Goal: Information Seeking & Learning: Find specific fact

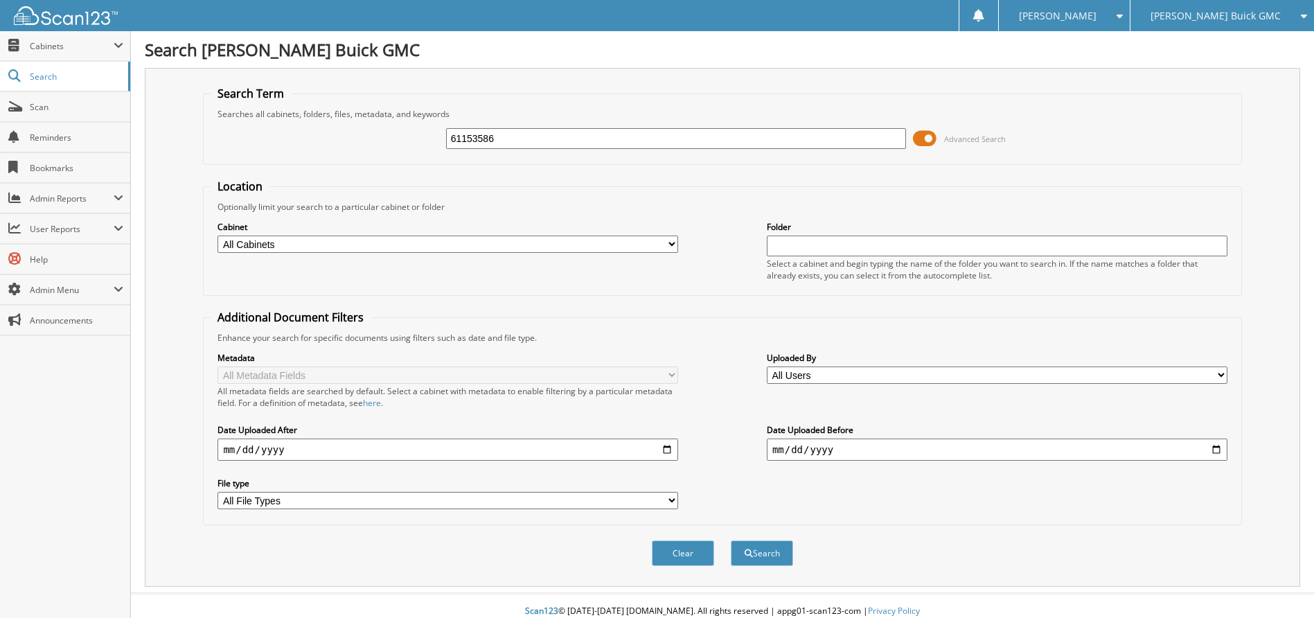
type input "61153586"
click at [731, 540] on button "Search" at bounding box center [762, 553] width 62 height 26
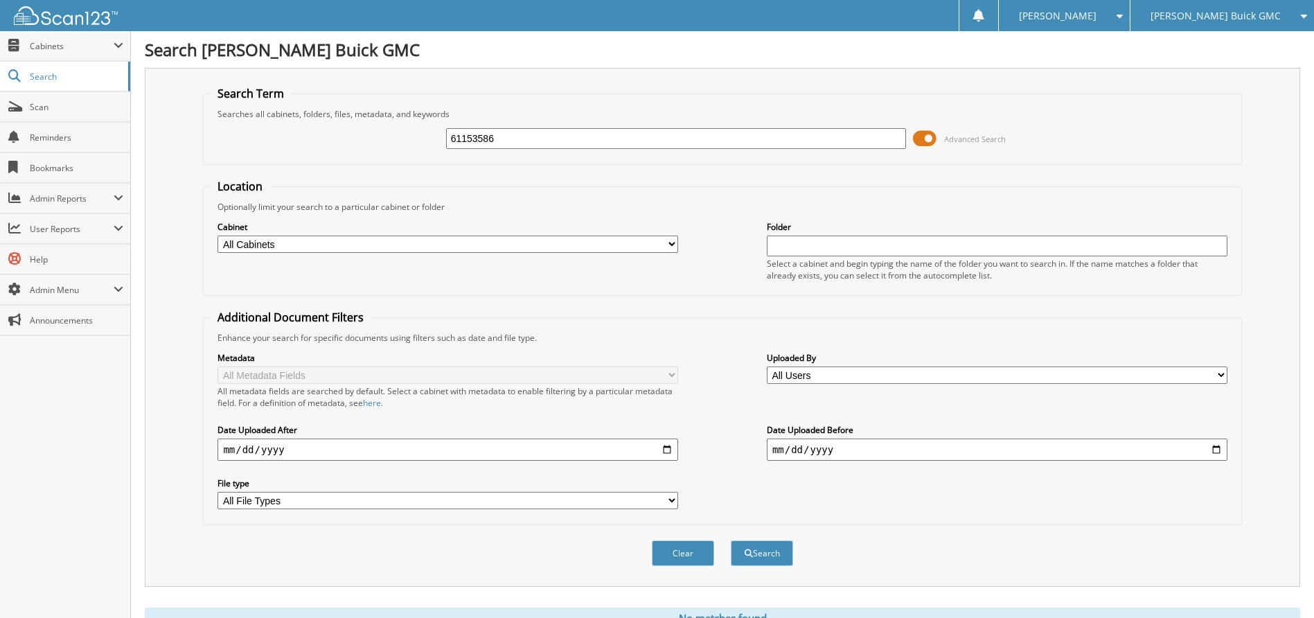
drag, startPoint x: 506, startPoint y: 140, endPoint x: 413, endPoint y: 142, distance: 93.5
click at [413, 142] on div "61153586 Advanced Search" at bounding box center [722, 138] width 1023 height 37
type input "61153962"
click at [731, 540] on button "Search" at bounding box center [762, 553] width 62 height 26
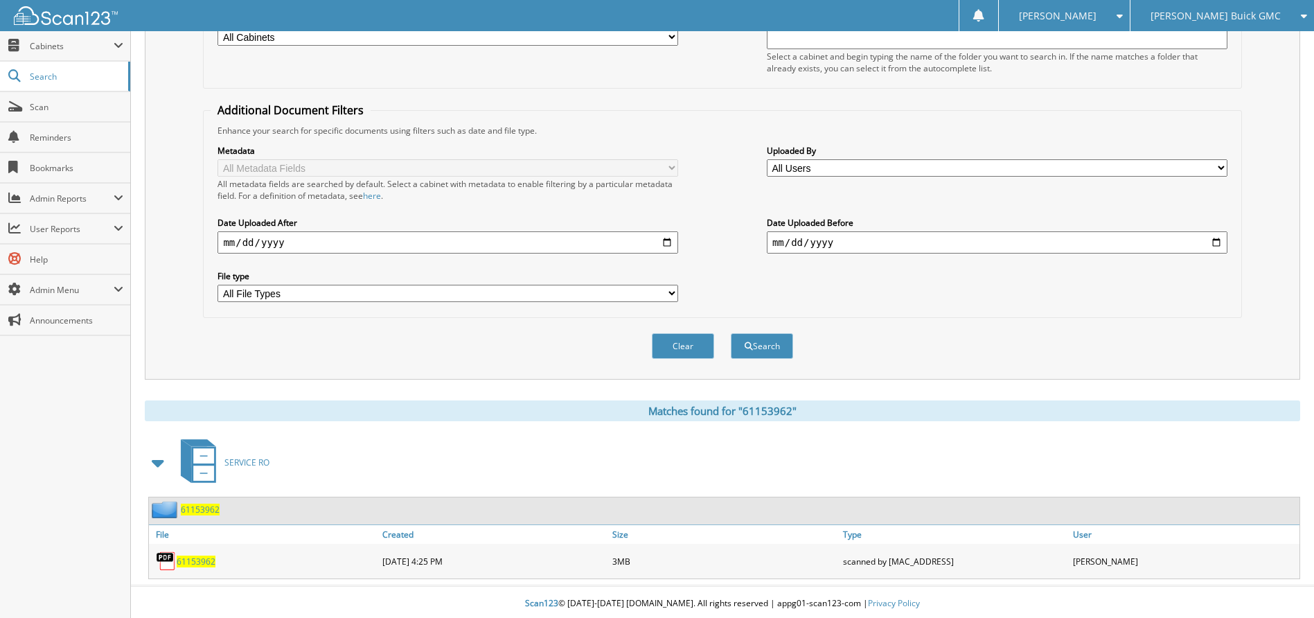
scroll to position [211, 0]
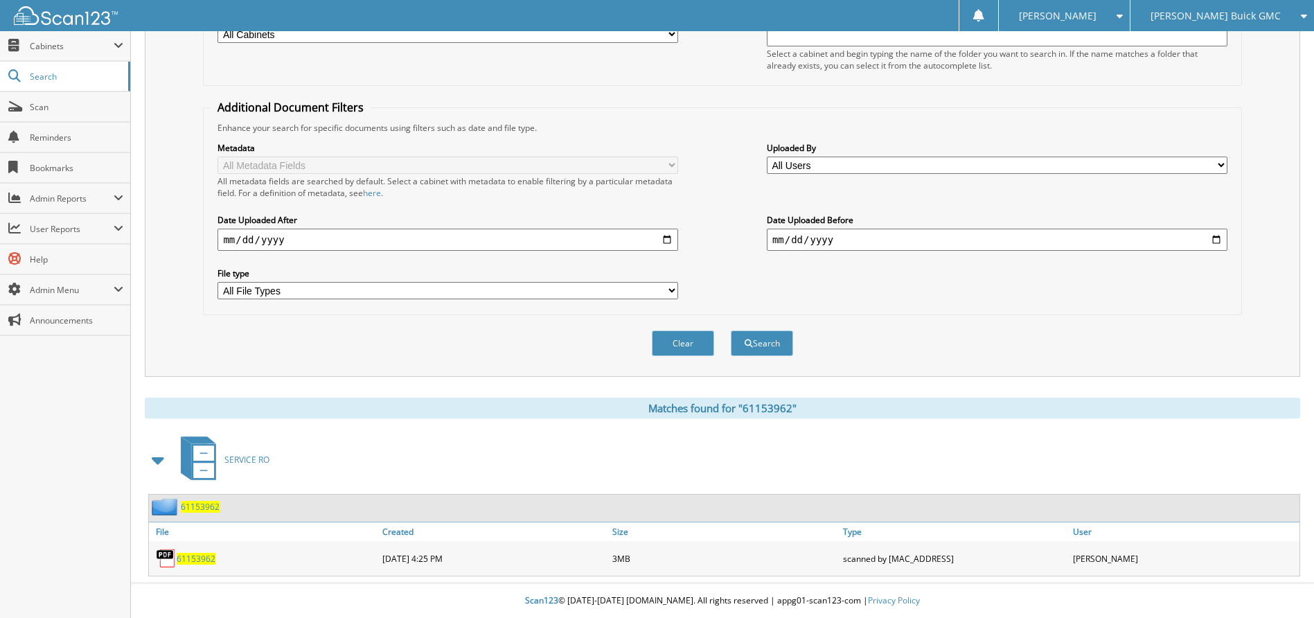
click at [195, 556] on span "61153962" at bounding box center [196, 559] width 39 height 12
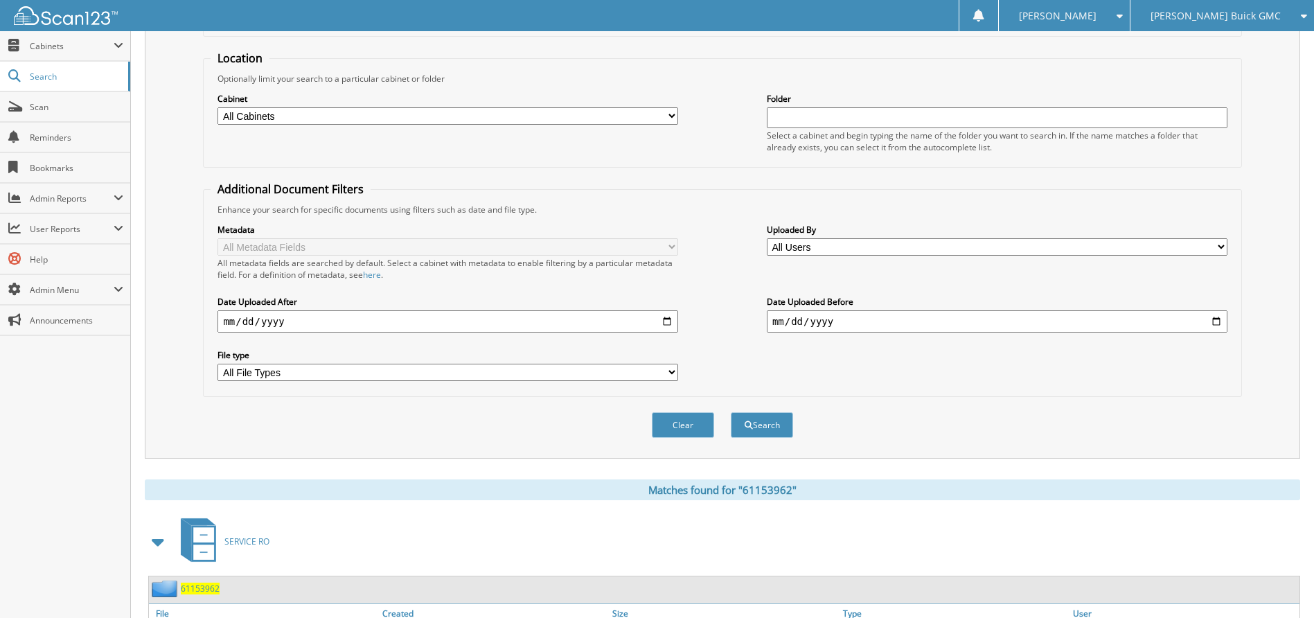
scroll to position [0, 0]
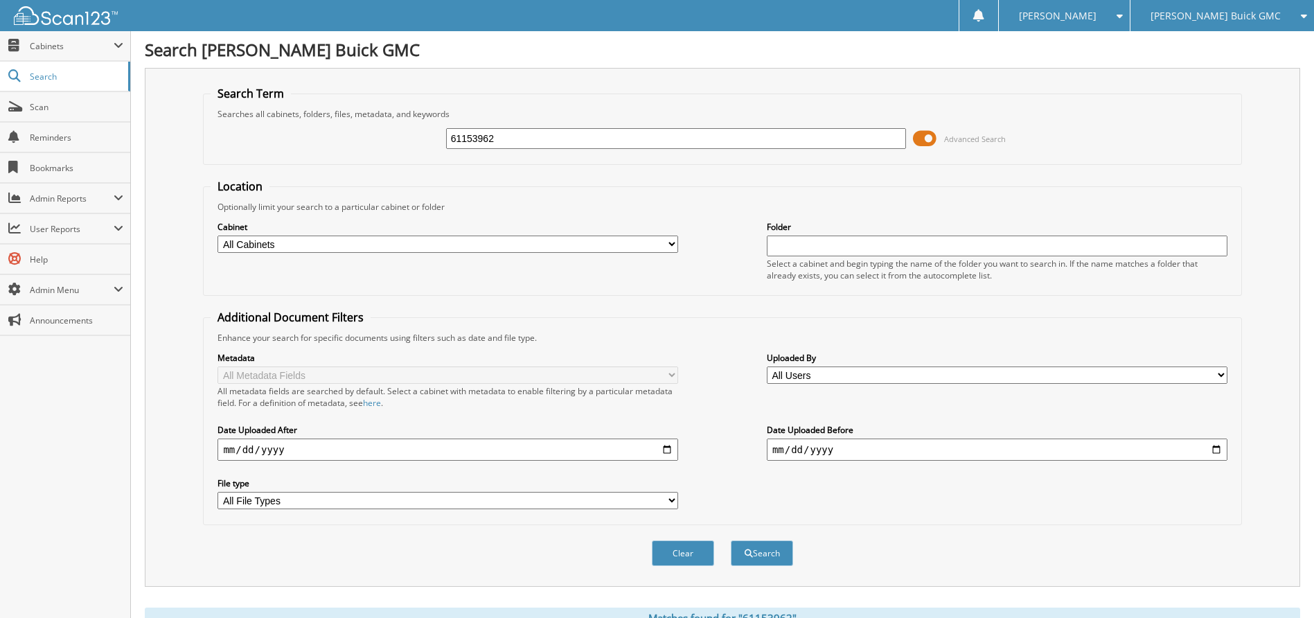
click at [1233, 15] on span "[PERSON_NAME] Buick GMC" at bounding box center [1215, 16] width 130 height 8
click at [1227, 51] on link "[PERSON_NAME] Honda Brunswick" at bounding box center [1222, 49] width 184 height 37
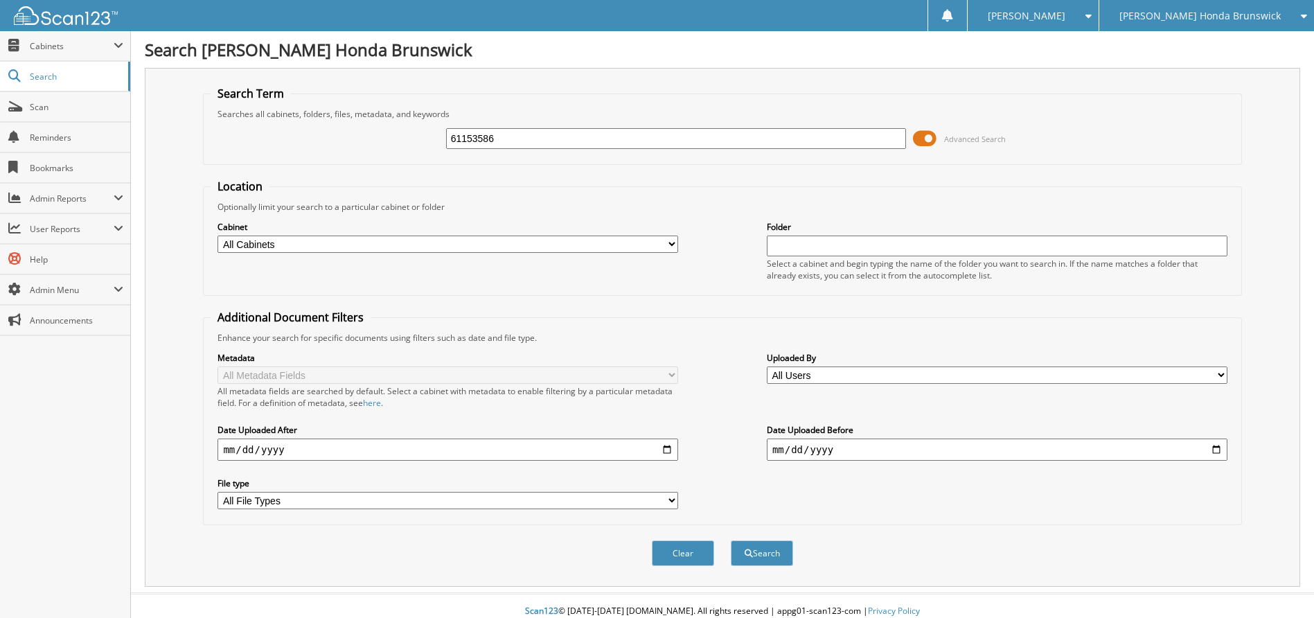
type input "61153586"
click at [731, 540] on button "Search" at bounding box center [762, 553] width 62 height 26
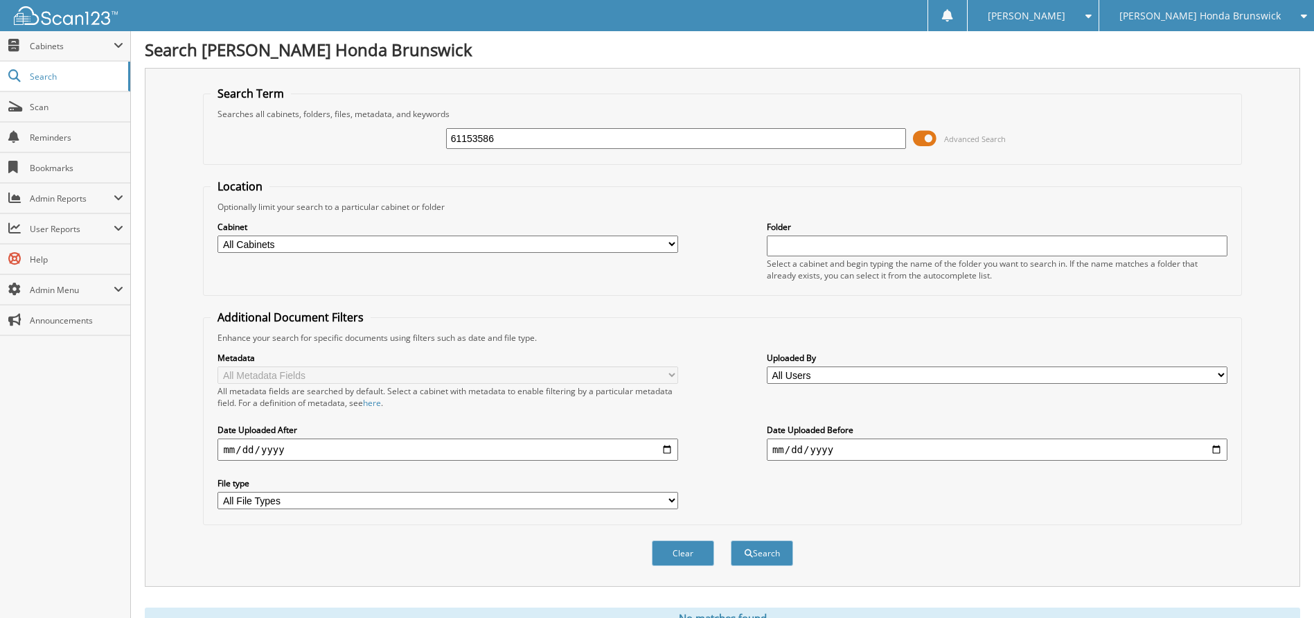
click at [1217, 17] on span "[PERSON_NAME] Honda Brunswick" at bounding box center [1199, 16] width 161 height 8
click at [1228, 51] on link "[PERSON_NAME] Buick GMC" at bounding box center [1206, 43] width 215 height 24
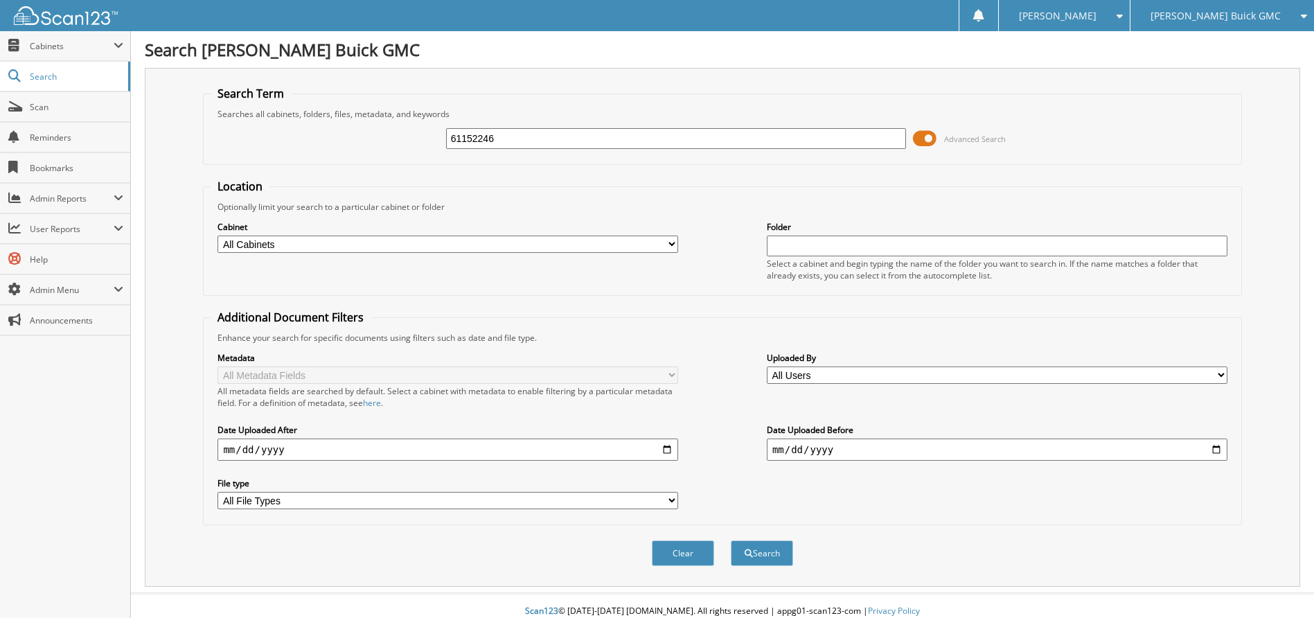
type input "61152246"
click at [731, 540] on button "Search" at bounding box center [762, 553] width 62 height 26
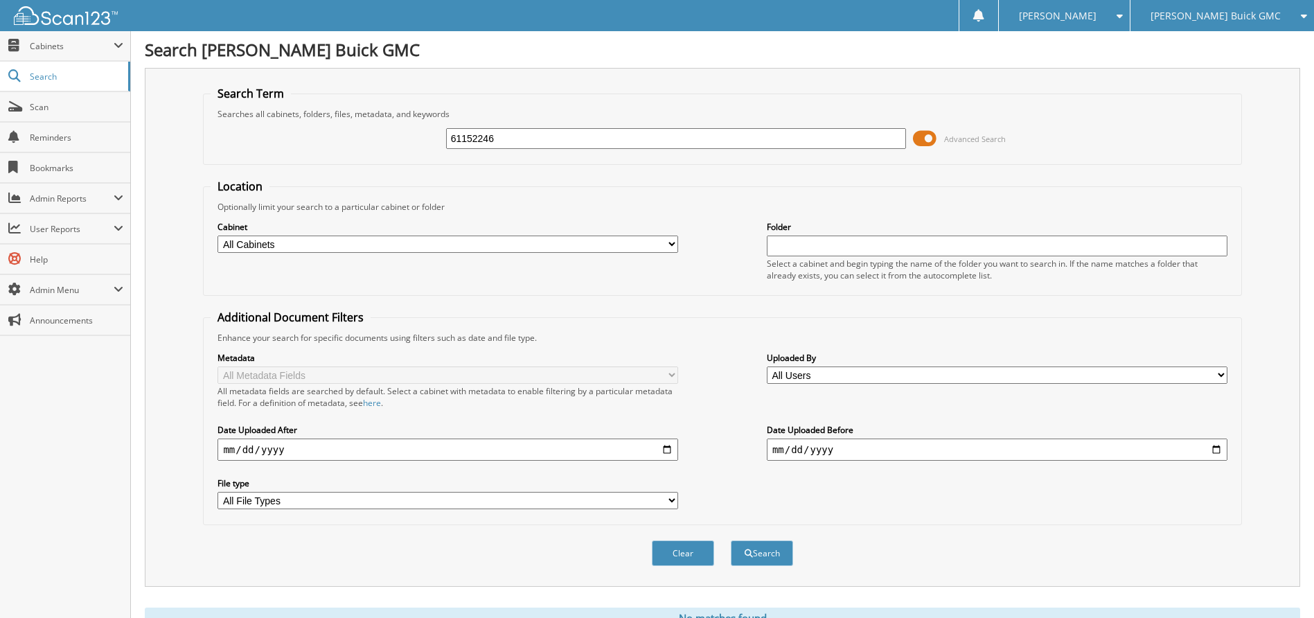
drag, startPoint x: 504, startPoint y: 141, endPoint x: 400, endPoint y: 134, distance: 104.2
click at [400, 134] on div "61152246 Advanced Search" at bounding box center [722, 138] width 1023 height 37
type input "61152382"
click at [731, 540] on button "Search" at bounding box center [762, 553] width 62 height 26
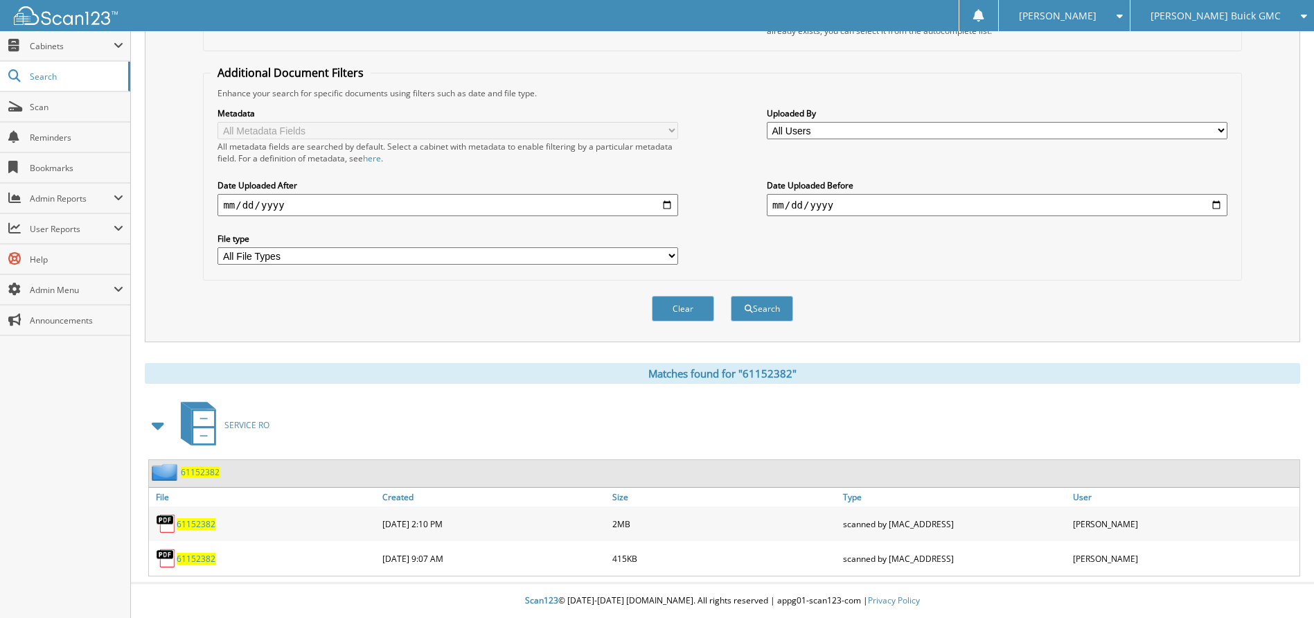
click at [197, 524] on span "61152382" at bounding box center [196, 524] width 39 height 12
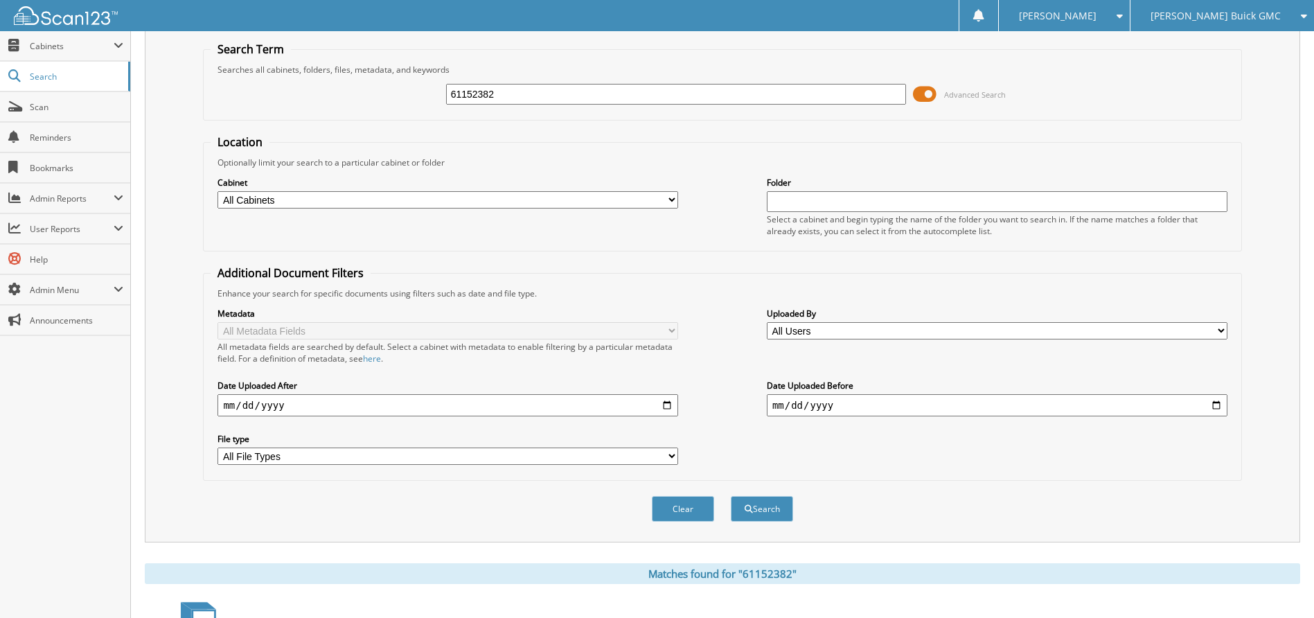
scroll to position [37, 0]
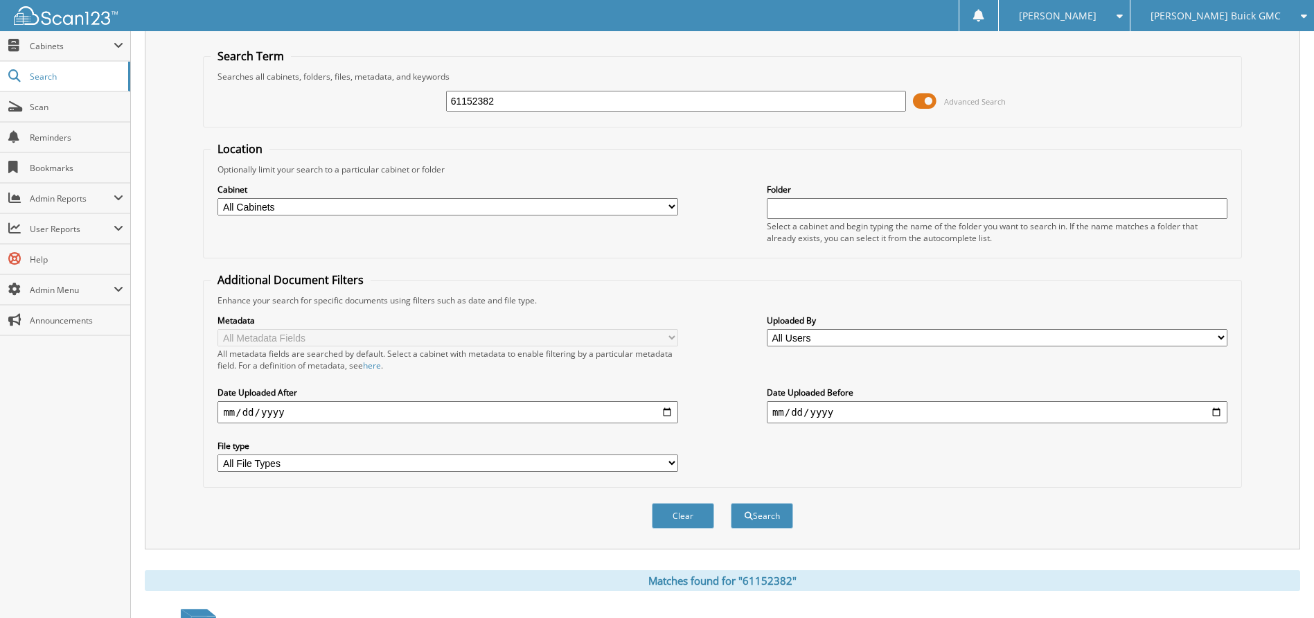
drag, startPoint x: 519, startPoint y: 103, endPoint x: 328, endPoint y: 103, distance: 191.1
click at [328, 103] on div "61152382 Advanced Search" at bounding box center [722, 100] width 1023 height 37
type input "61152831"
click at [731, 503] on button "Search" at bounding box center [762, 516] width 62 height 26
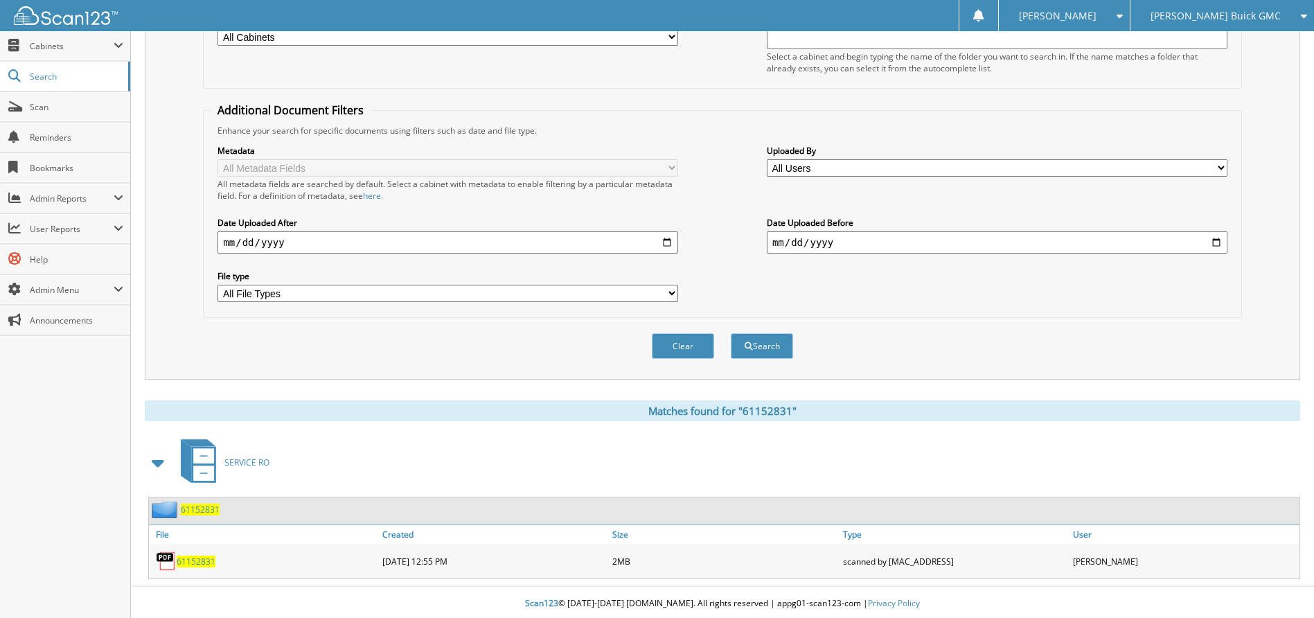
scroll to position [211, 0]
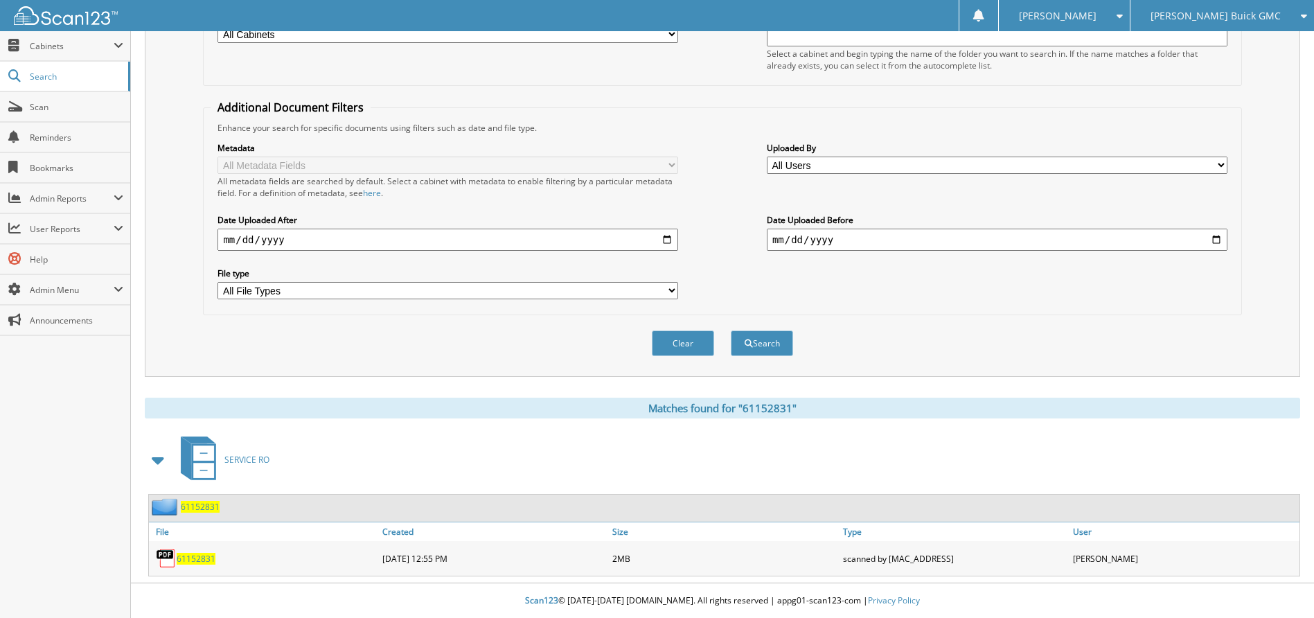
click at [199, 555] on span "61152831" at bounding box center [196, 559] width 39 height 12
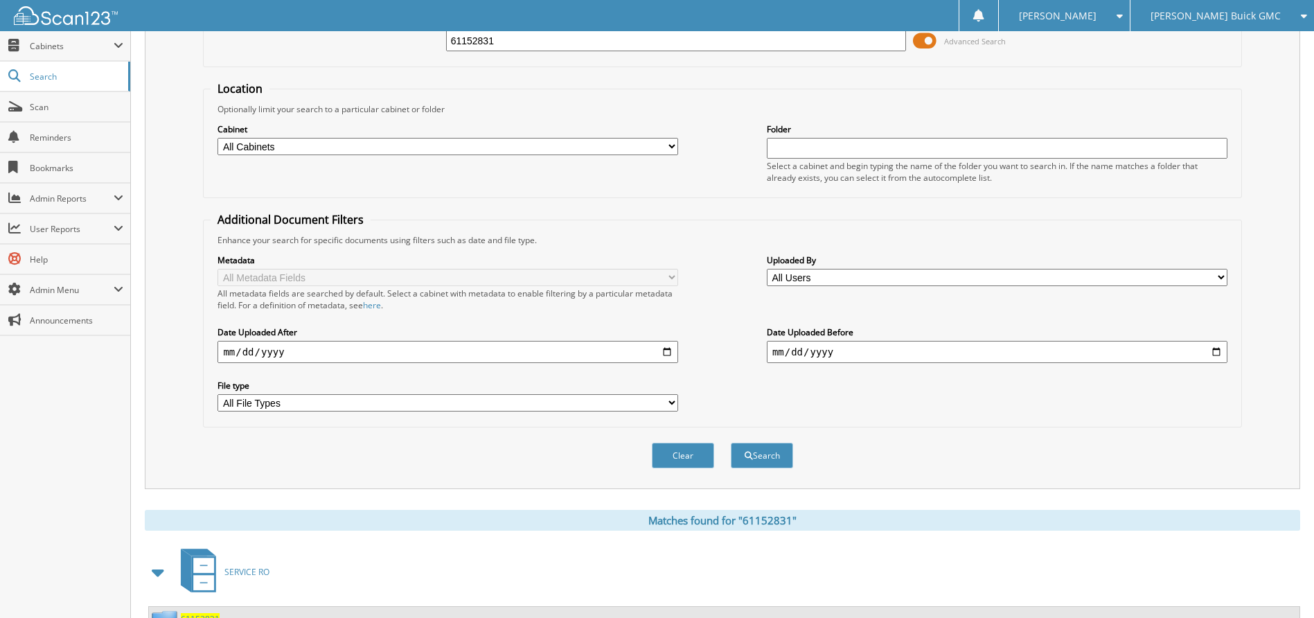
scroll to position [0, 0]
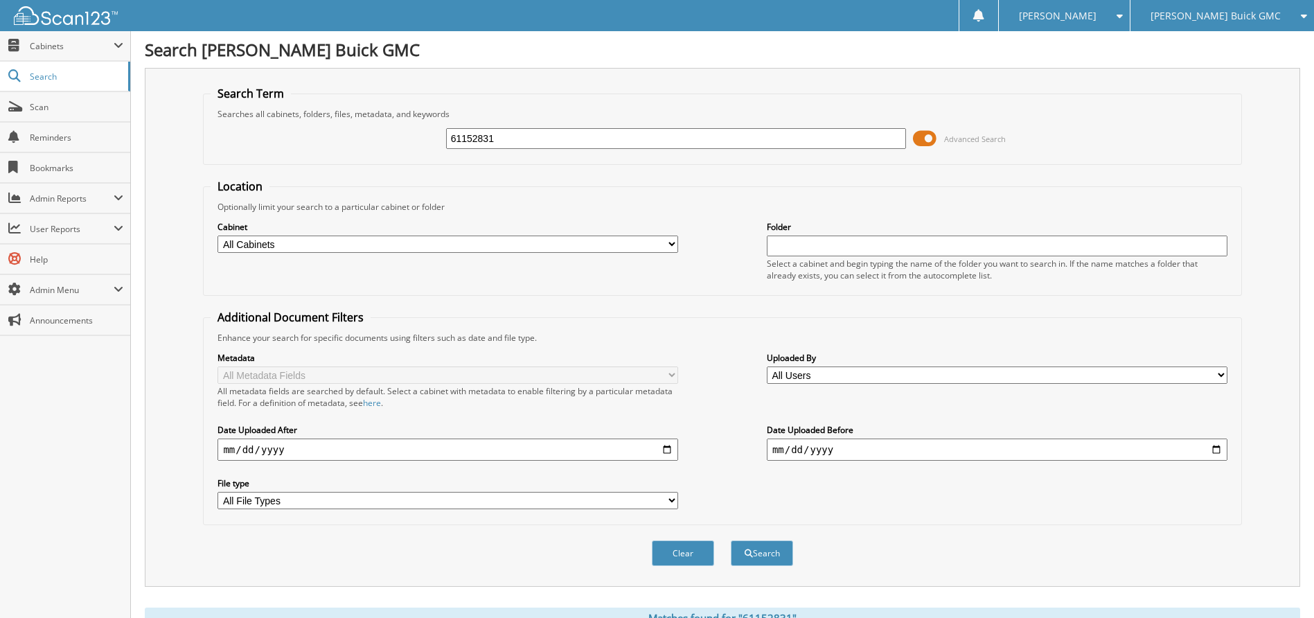
drag, startPoint x: 535, startPoint y: 135, endPoint x: 343, endPoint y: 105, distance: 194.2
click at [343, 105] on fieldset "Search Term Searches all cabinets, folders, files, metadata, and keywords 61152…" at bounding box center [722, 125] width 1038 height 79
type input "61152977"
click at [731, 540] on button "Search" at bounding box center [762, 553] width 62 height 26
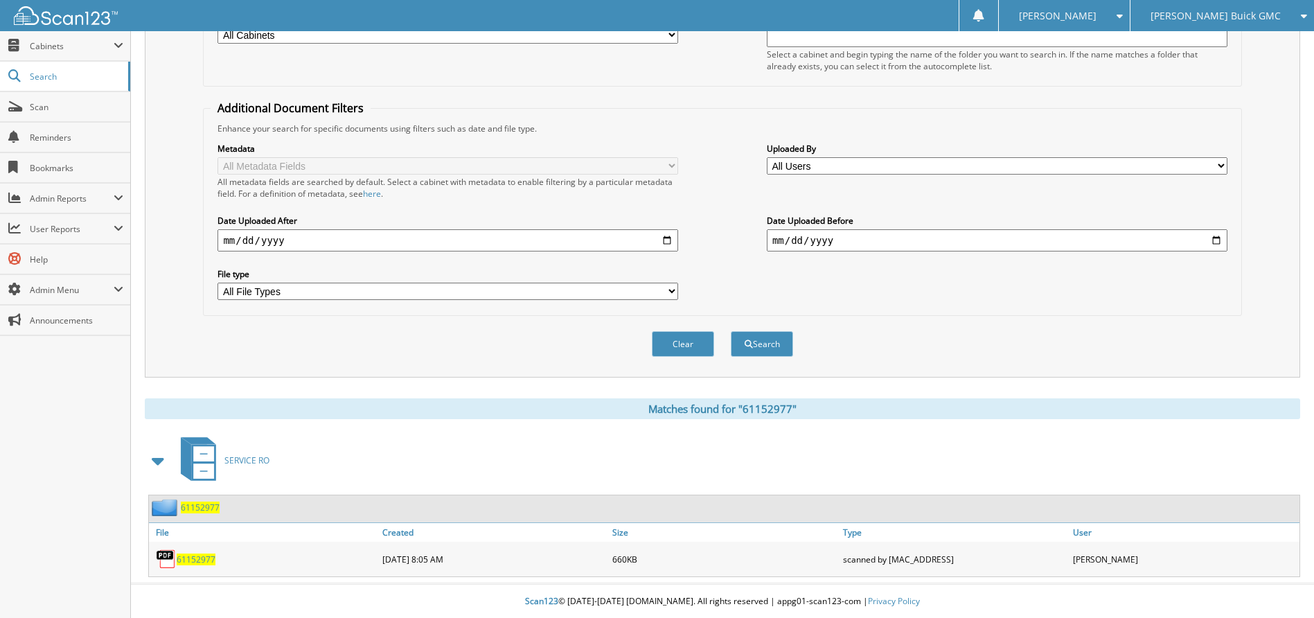
scroll to position [211, 0]
click at [200, 563] on span "61152977" at bounding box center [196, 559] width 39 height 12
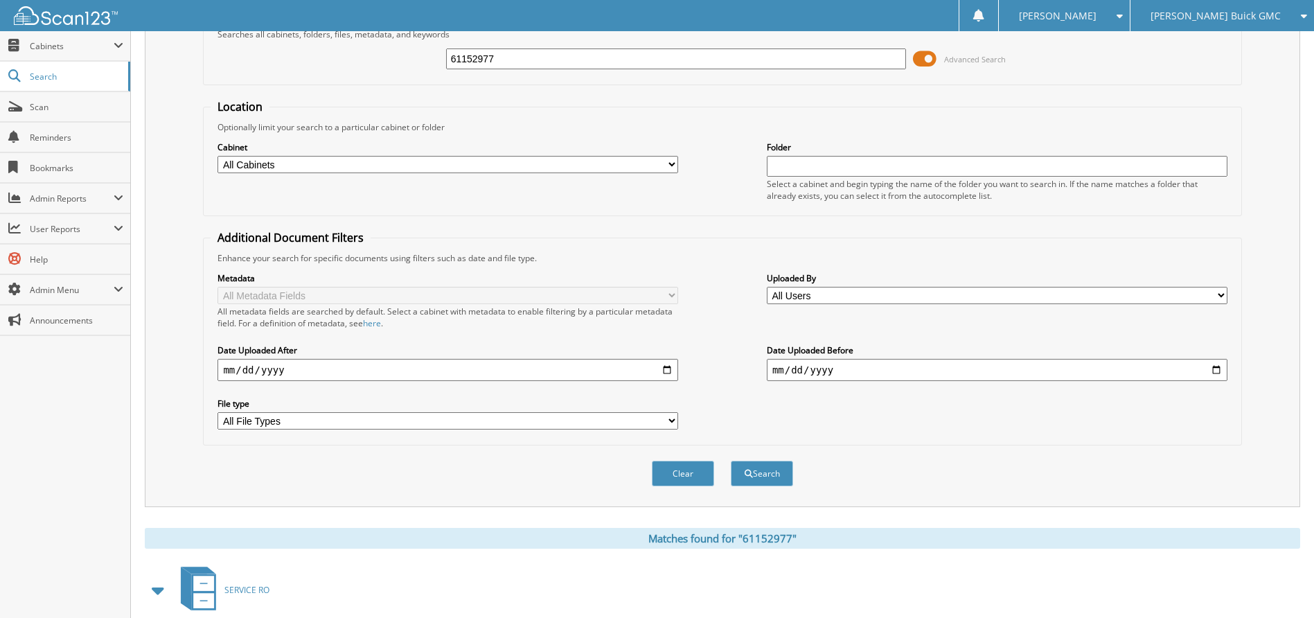
scroll to position [0, 0]
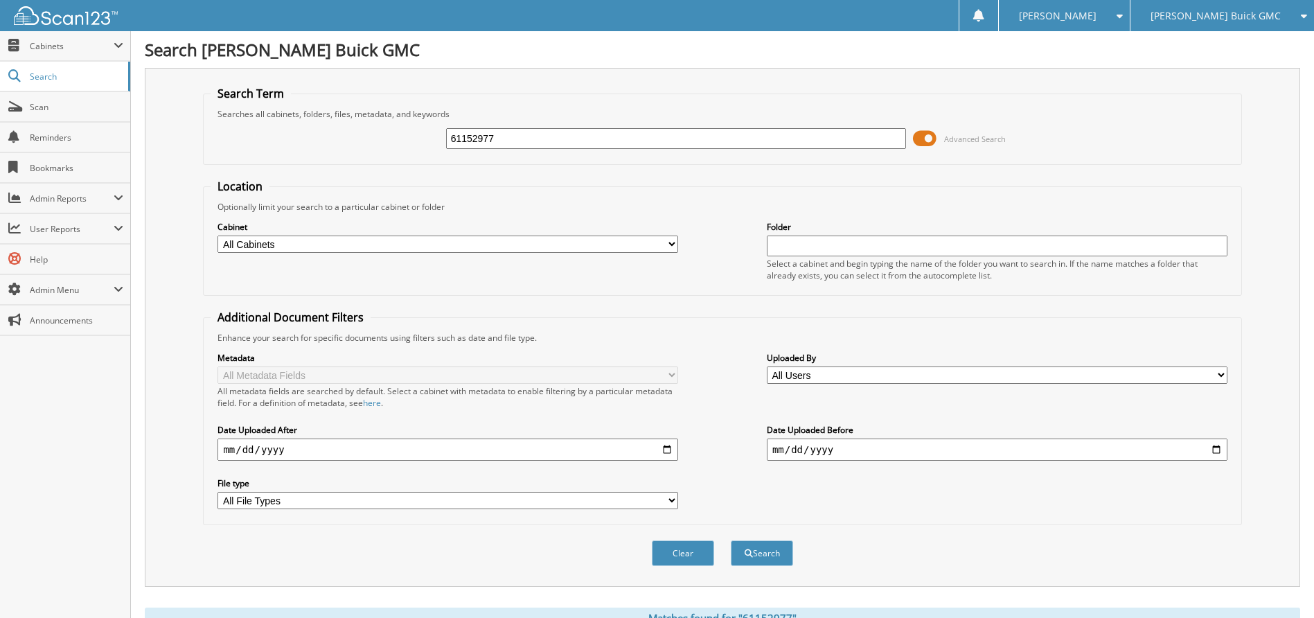
drag, startPoint x: 521, startPoint y: 132, endPoint x: 273, endPoint y: 120, distance: 248.2
click at [273, 121] on div "61152977 Advanced Search" at bounding box center [722, 138] width 1023 height 37
type input "61153347"
click at [731, 540] on button "Search" at bounding box center [762, 553] width 62 height 26
